Goal: Task Accomplishment & Management: Complete application form

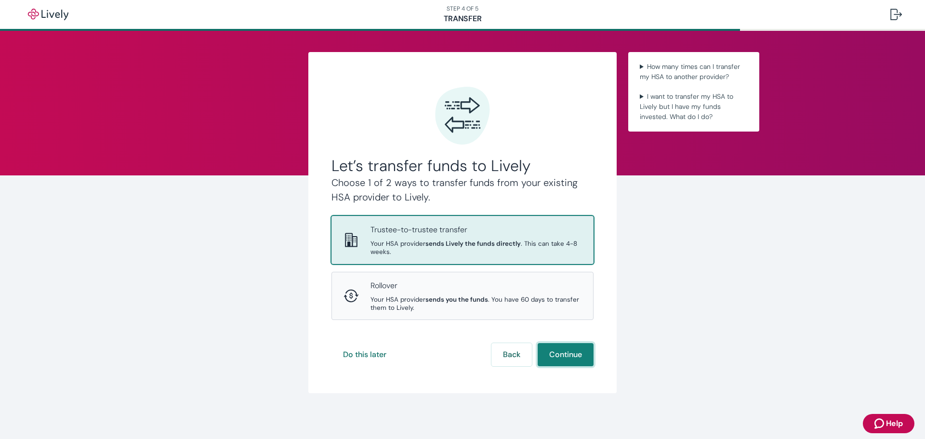
click at [568, 355] on button "Continue" at bounding box center [566, 354] width 56 height 23
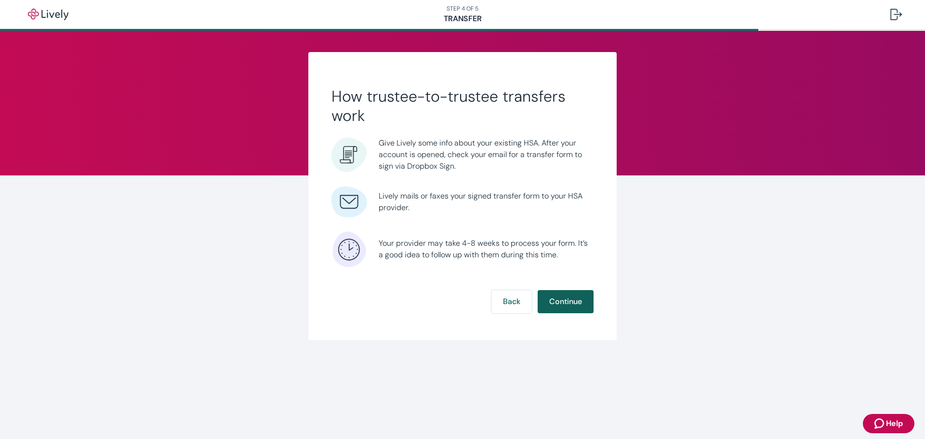
click at [568, 304] on button "Continue" at bounding box center [566, 301] width 56 height 23
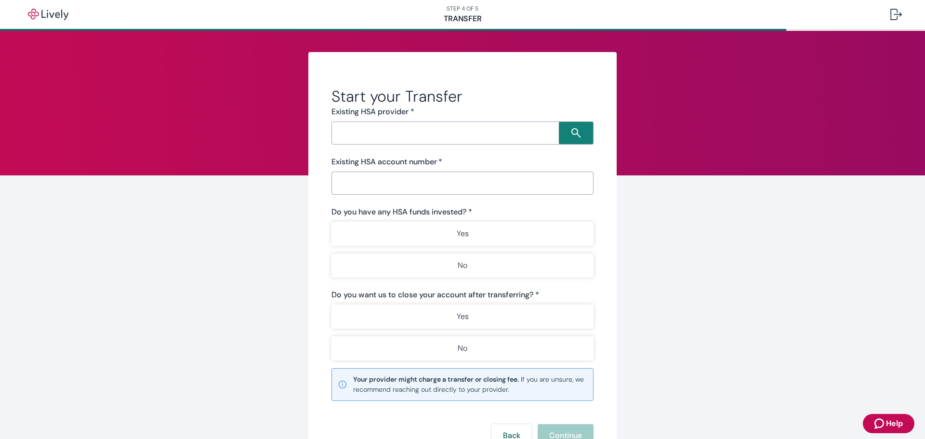
click at [423, 131] on input "Search input" at bounding box center [446, 132] width 225 height 13
click at [505, 134] on input "Search input" at bounding box center [446, 132] width 225 height 13
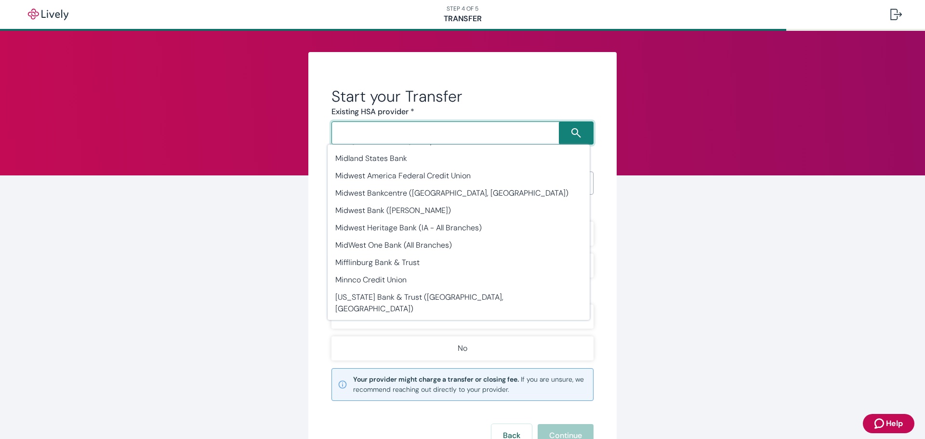
scroll to position [12316, 0]
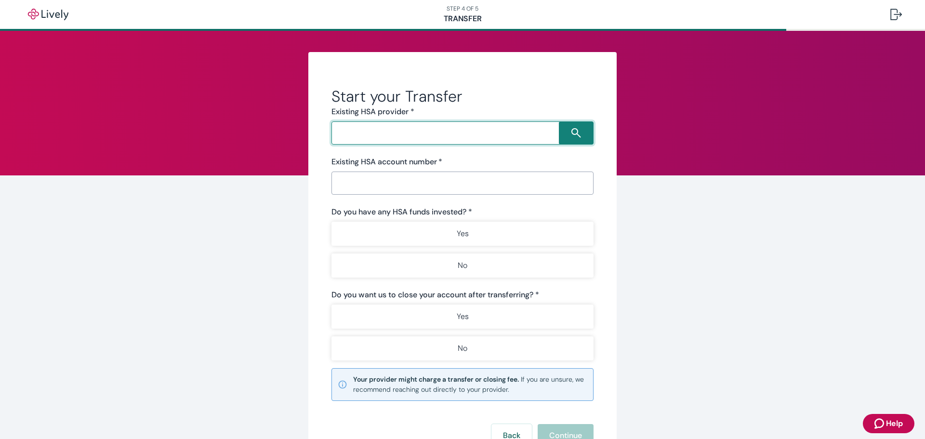
click at [508, 134] on input "Search input" at bounding box center [446, 132] width 225 height 13
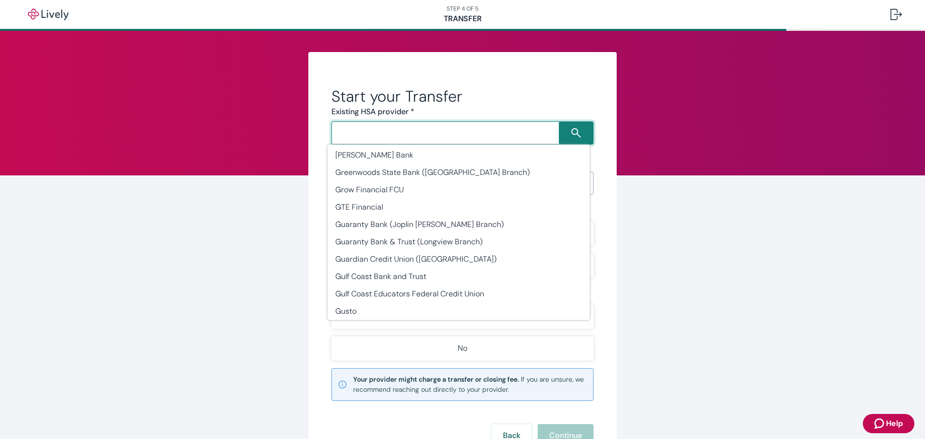
type input "HealthEquity"
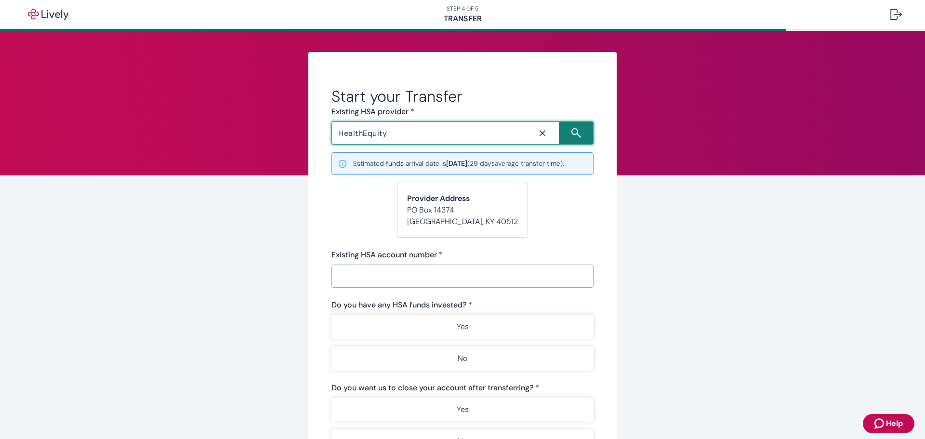
click at [540, 132] on icon "Close icon" at bounding box center [543, 133] width 10 height 10
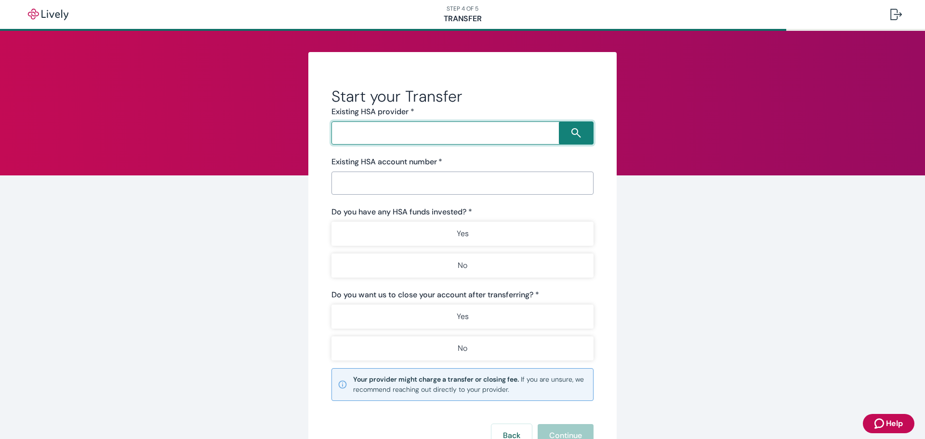
click at [540, 132] on input "Search input" at bounding box center [446, 132] width 225 height 13
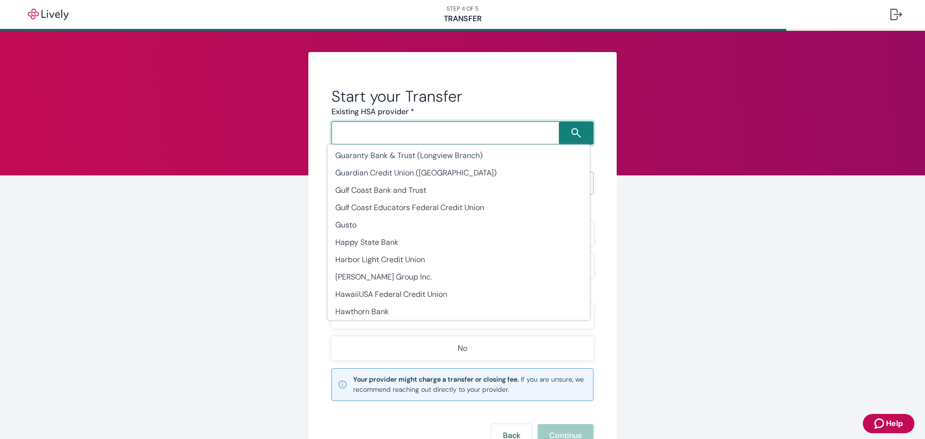
scroll to position [12386, 0]
click at [374, 407] on li "Health Equity" at bounding box center [459, 415] width 262 height 17
type input "Health Equity"
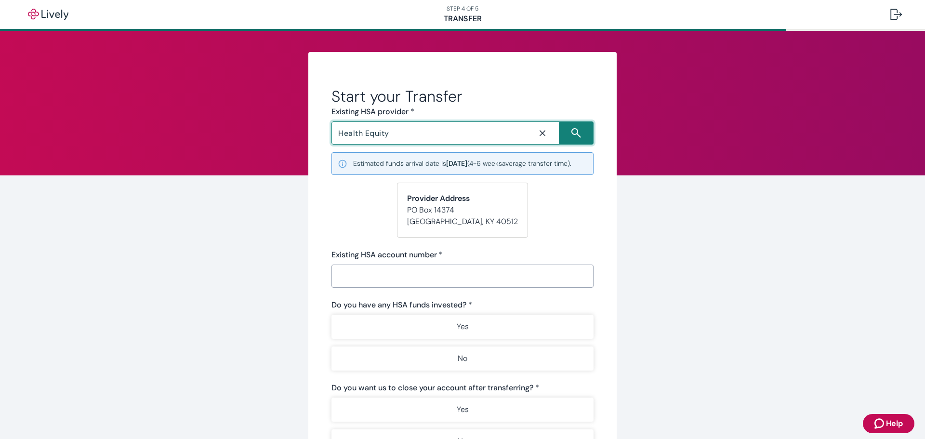
click at [539, 128] on icon "Close icon" at bounding box center [543, 133] width 10 height 10
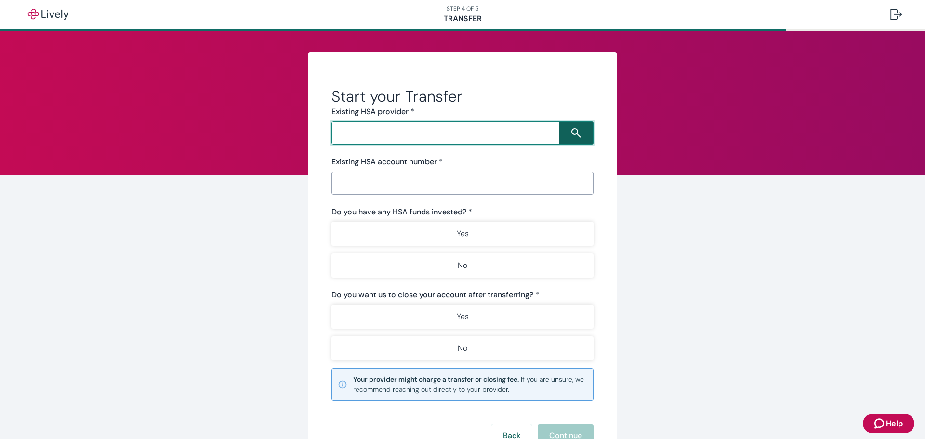
click at [573, 127] on button "button" at bounding box center [576, 132] width 35 height 23
click at [504, 132] on input "Search input" at bounding box center [446, 132] width 225 height 13
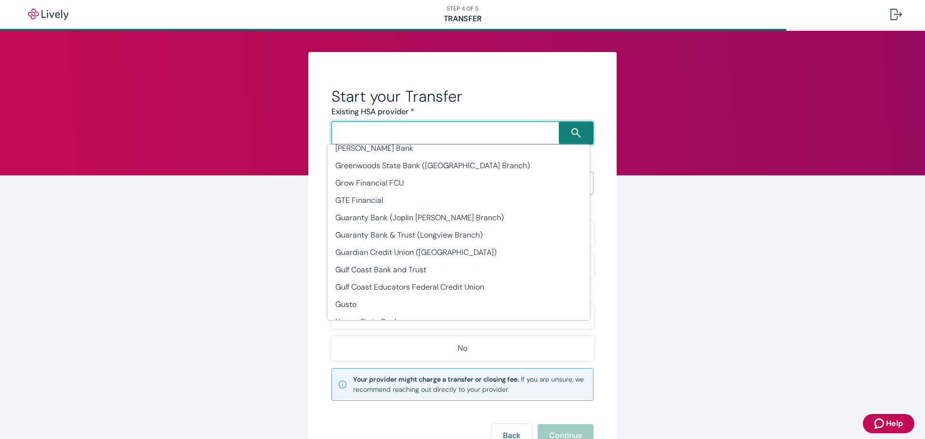
scroll to position [12322, 0]
type input "HealthEquity"
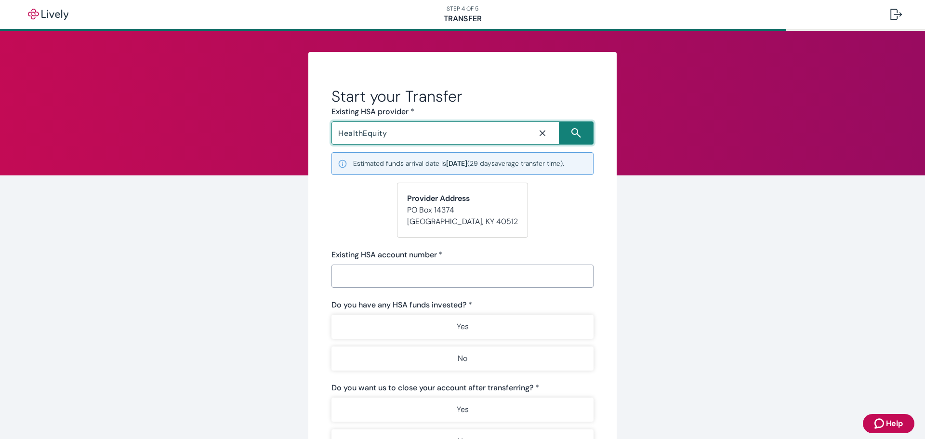
click at [389, 275] on input "Existing HSA account number   *" at bounding box center [462, 275] width 262 height 19
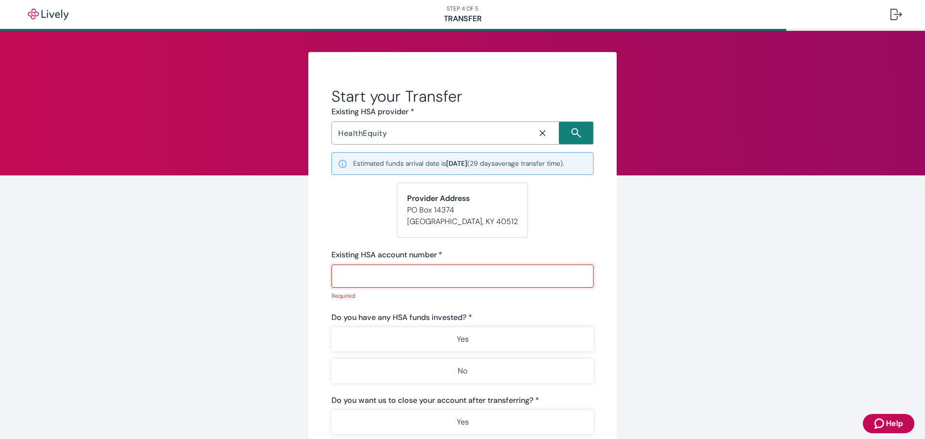
click at [428, 275] on input "Existing HSA account number   *" at bounding box center [462, 275] width 262 height 19
paste input "5714185"
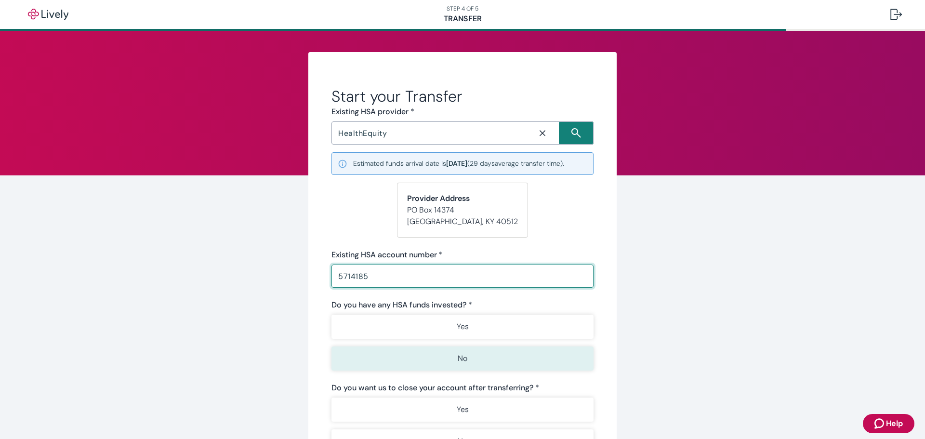
type input "5714185"
click at [467, 357] on button "No" at bounding box center [462, 358] width 262 height 24
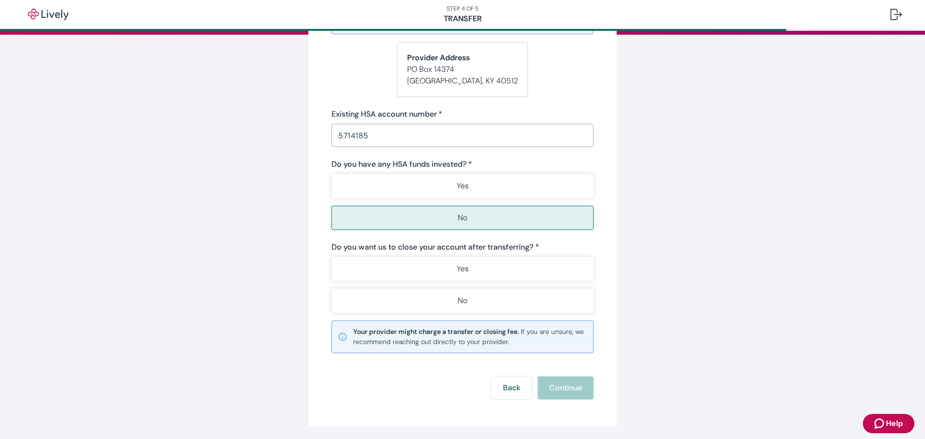
scroll to position [174, 0]
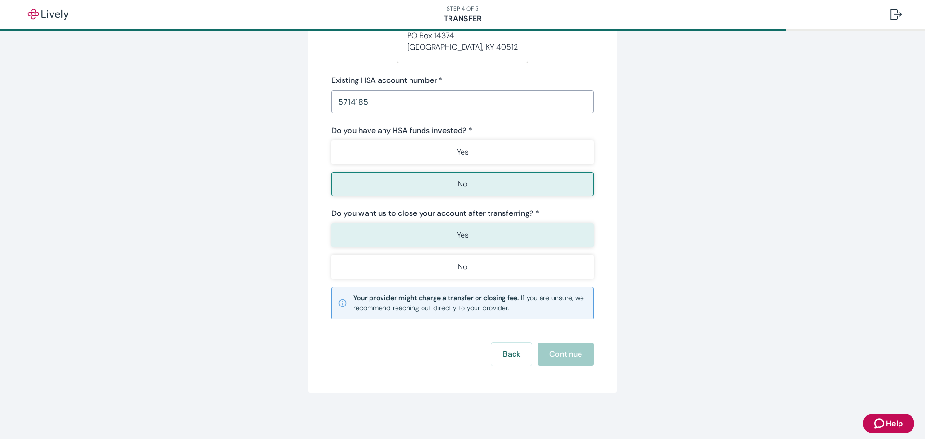
click at [463, 232] on p "Yes" at bounding box center [463, 235] width 12 height 12
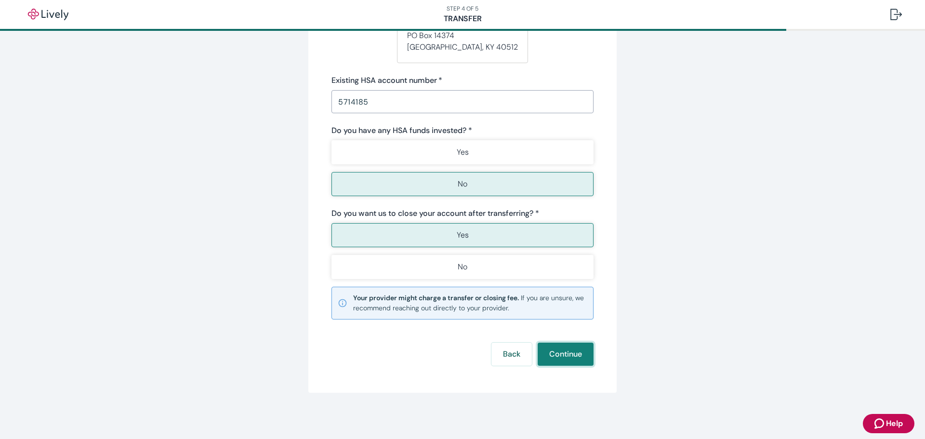
click at [573, 351] on button "Continue" at bounding box center [566, 354] width 56 height 23
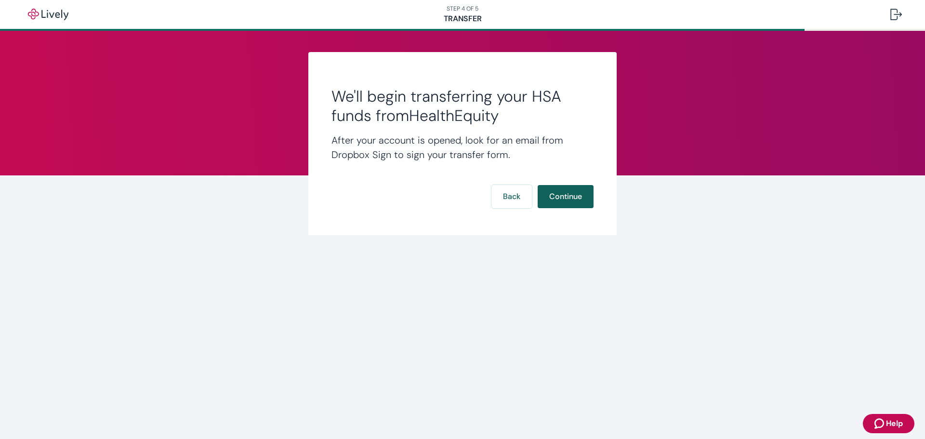
click at [568, 194] on button "Continue" at bounding box center [566, 196] width 56 height 23
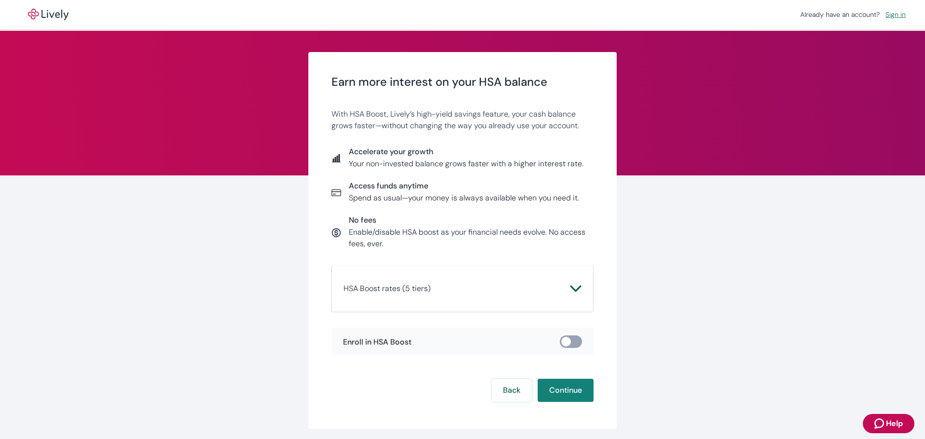
click at [574, 292] on icon "Chevron icon" at bounding box center [576, 289] width 12 height 12
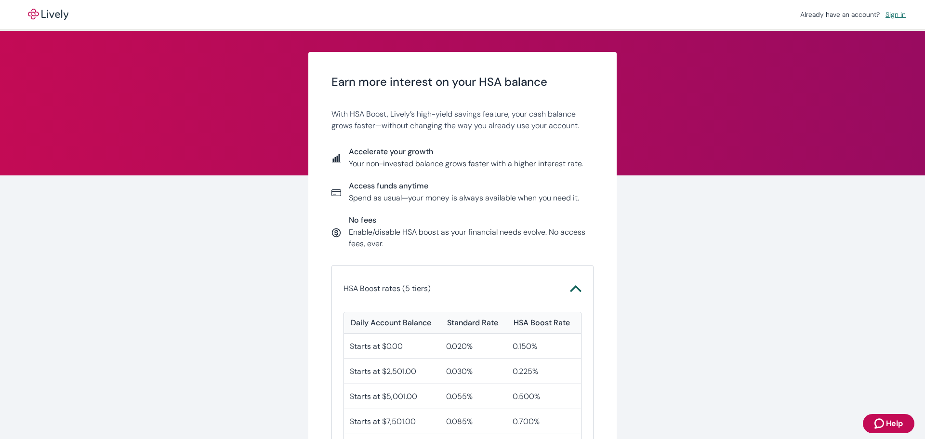
click at [573, 285] on icon "Chevron icon" at bounding box center [576, 289] width 12 height 12
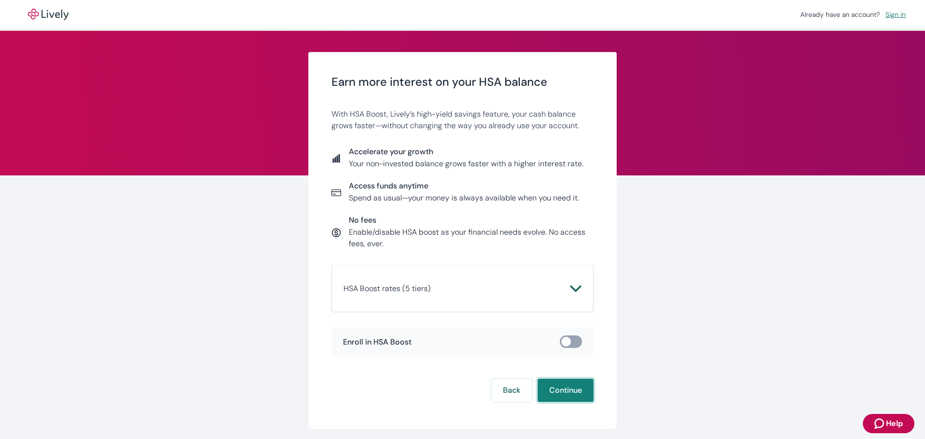
click at [562, 394] on button "Continue" at bounding box center [566, 390] width 56 height 23
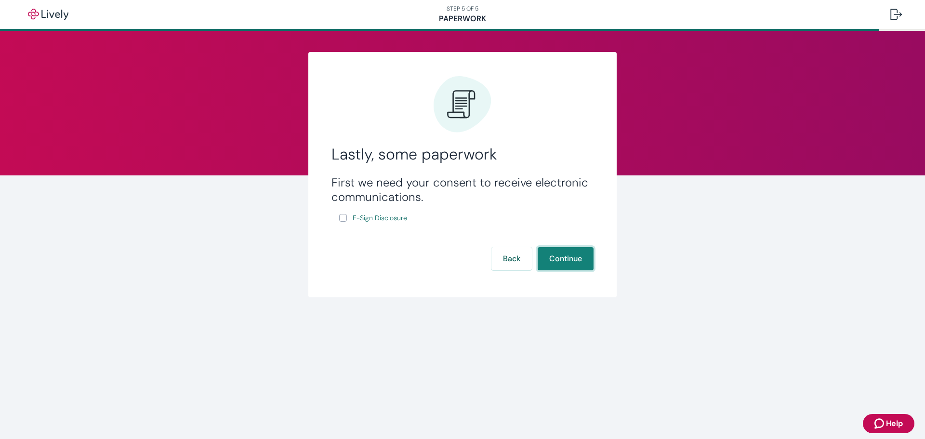
click at [564, 259] on button "Continue" at bounding box center [566, 258] width 56 height 23
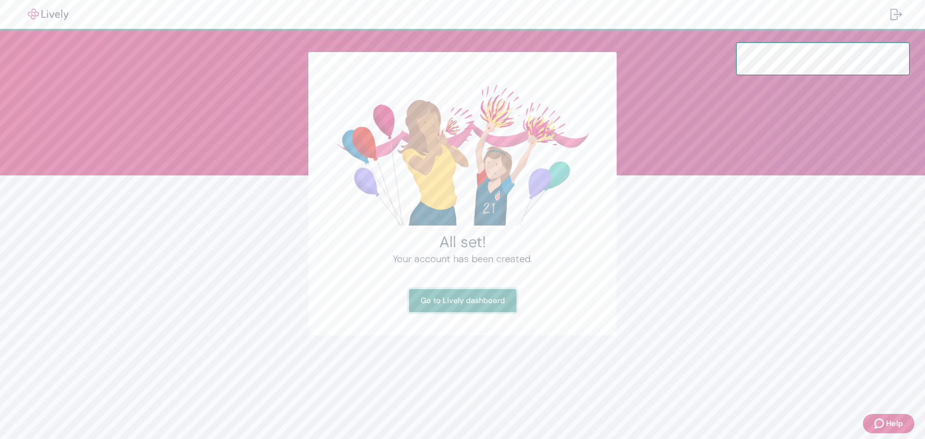
click at [460, 296] on link "Go to Lively dashboard" at bounding box center [462, 300] width 107 height 23
